Goal: Find specific page/section: Find specific page/section

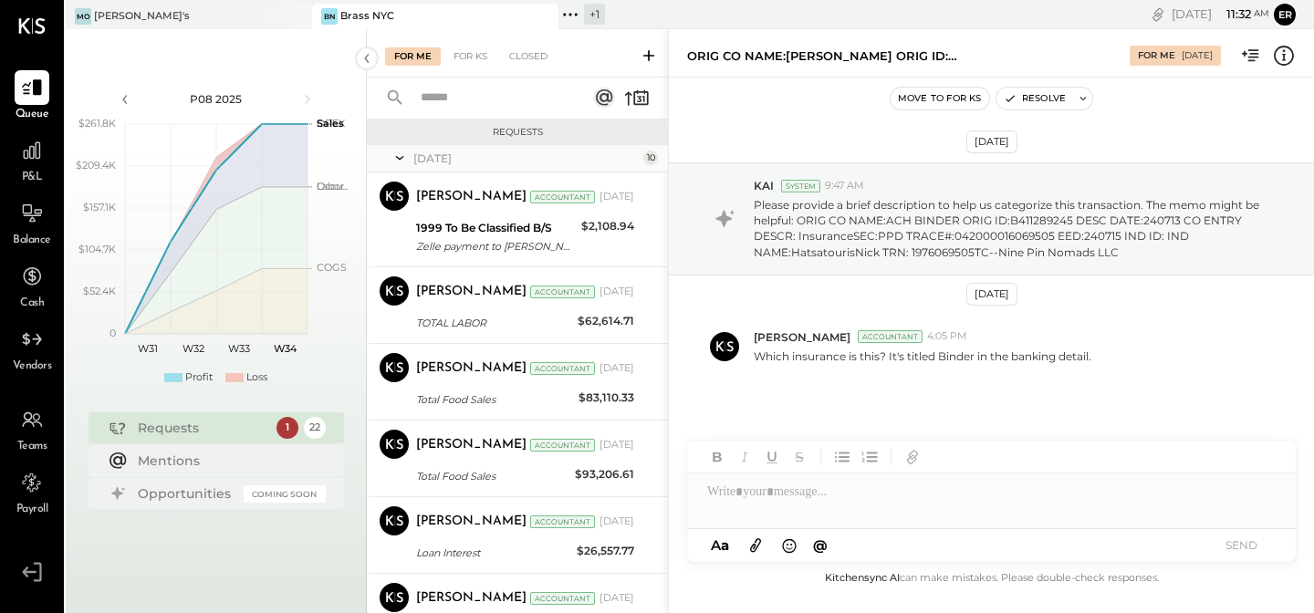
scroll to position [424, 0]
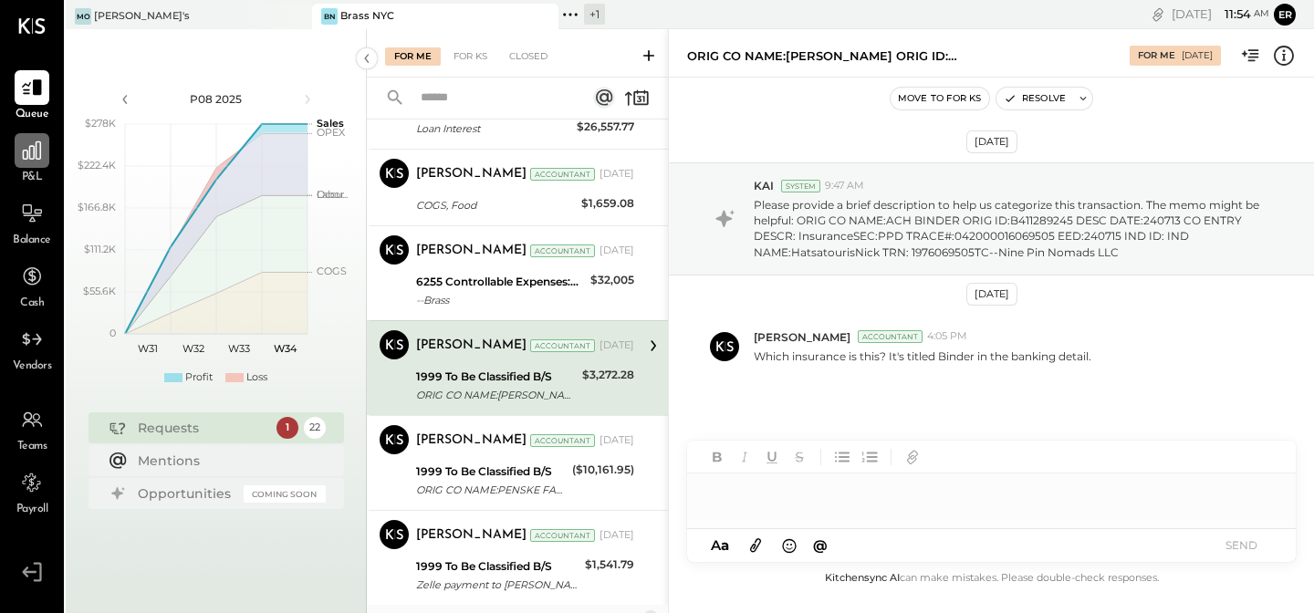
click at [21, 162] on icon at bounding box center [32, 151] width 24 height 24
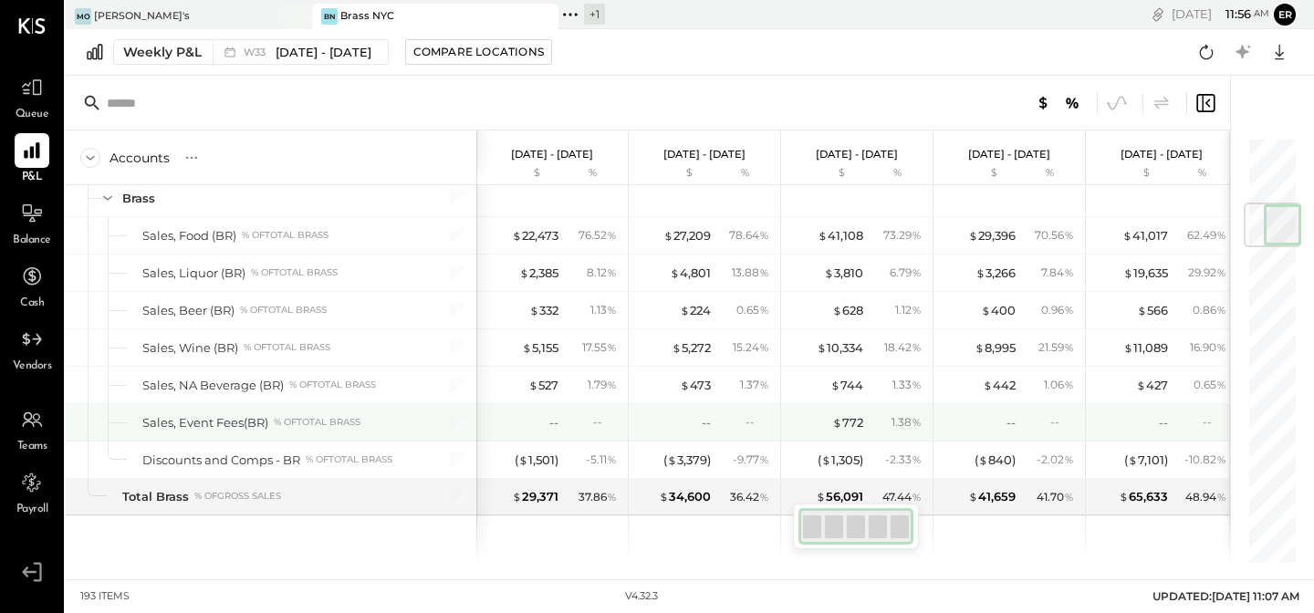
scroll to position [564, 0]
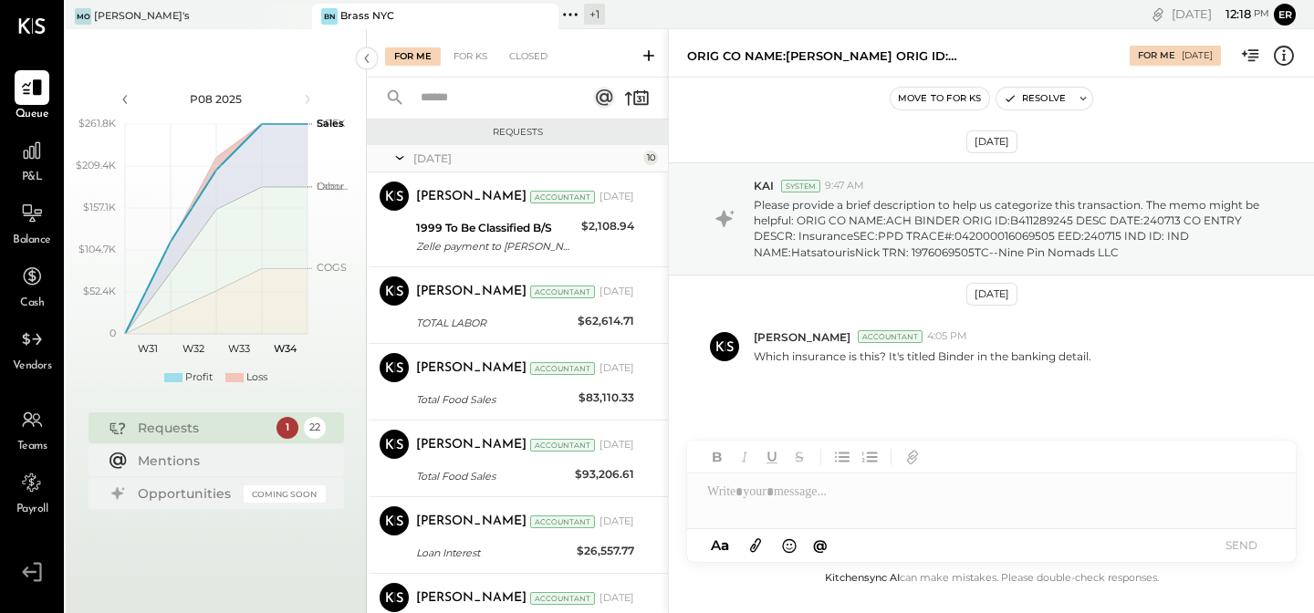
scroll to position [424, 0]
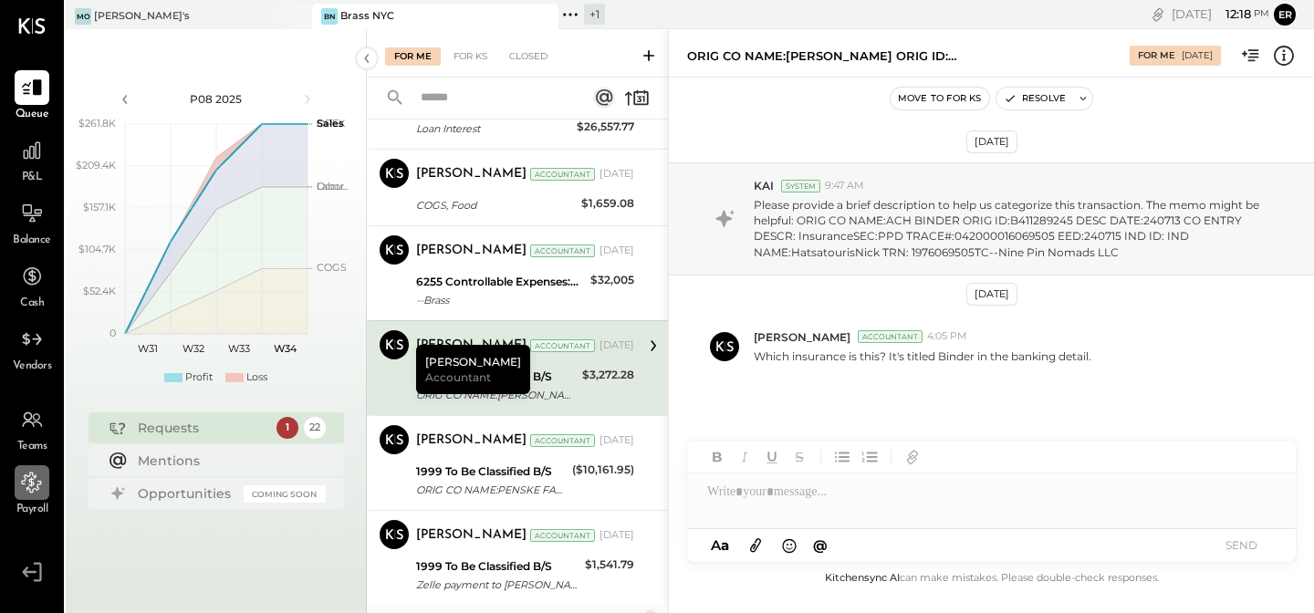
click at [24, 486] on icon at bounding box center [32, 483] width 24 height 24
